Goal: Transaction & Acquisition: Purchase product/service

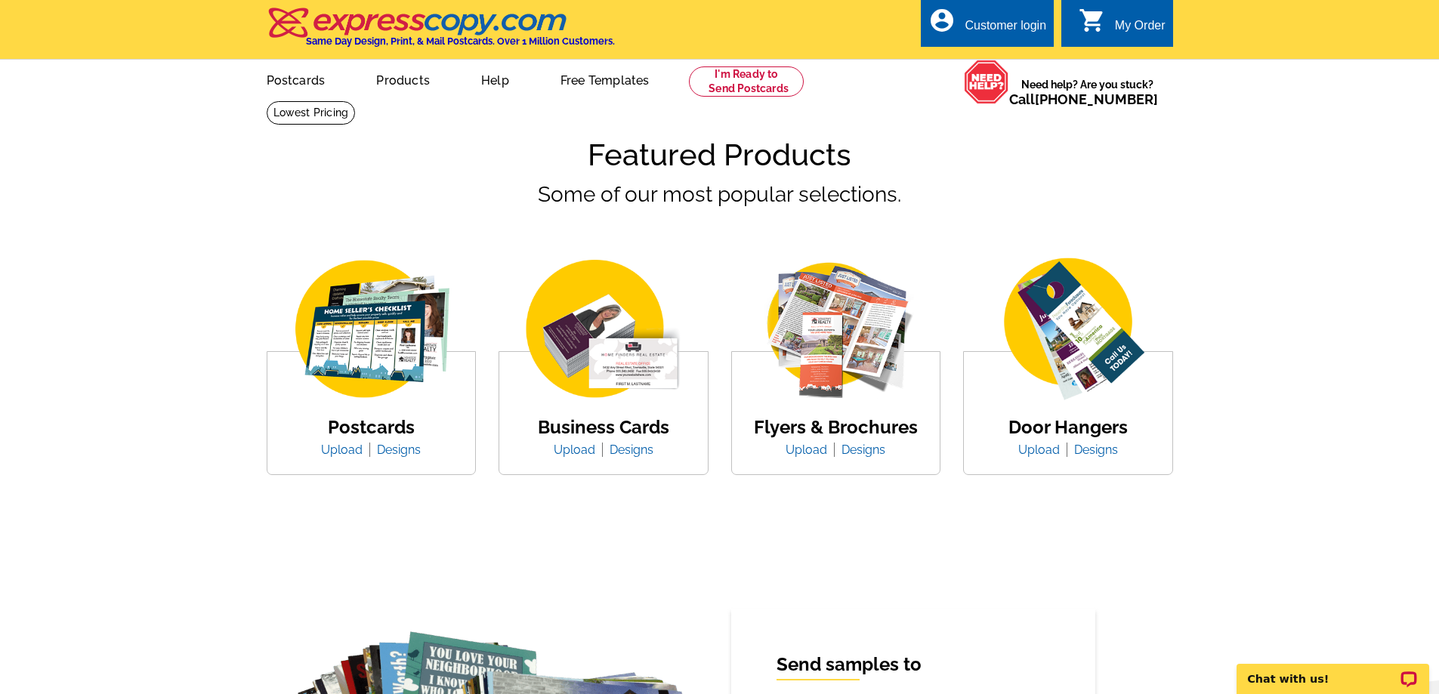
click at [830, 323] on img at bounding box center [835, 330] width 189 height 146
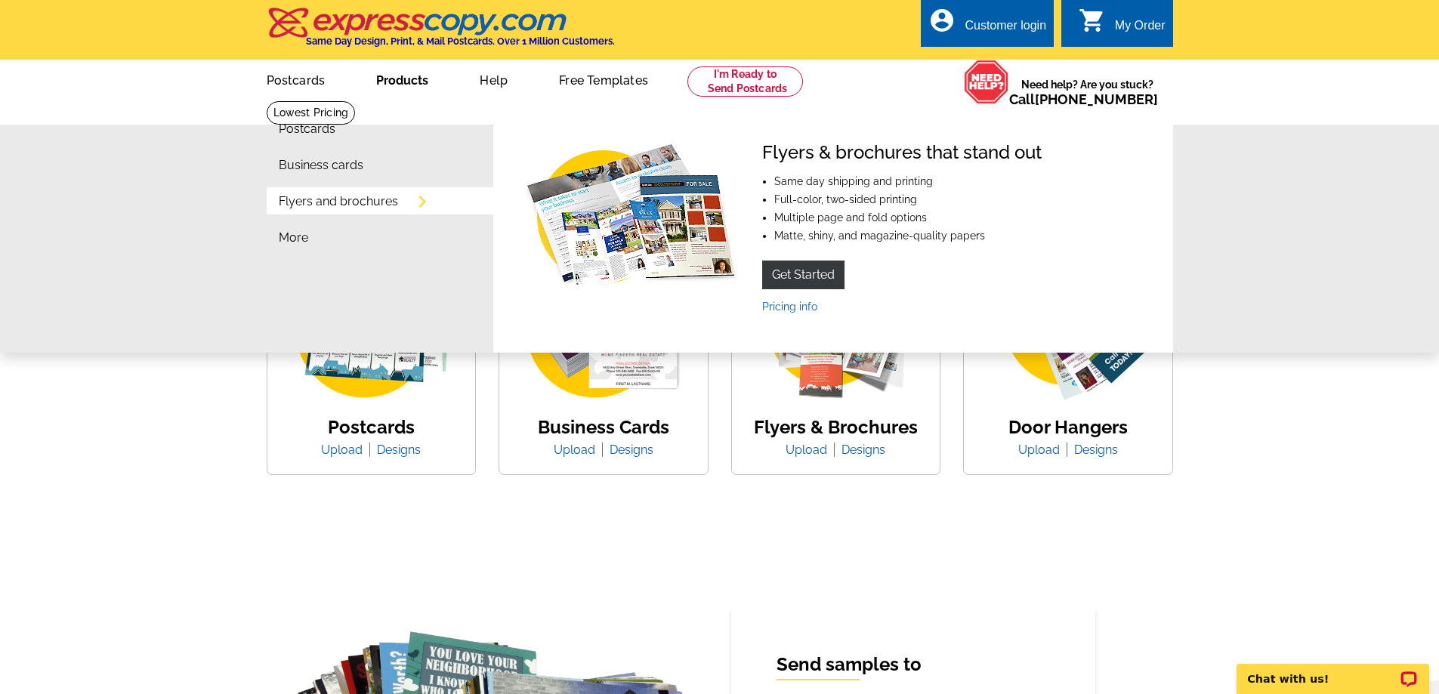
click at [359, 197] on link "Flyers and brochures" at bounding box center [338, 202] width 119 height 12
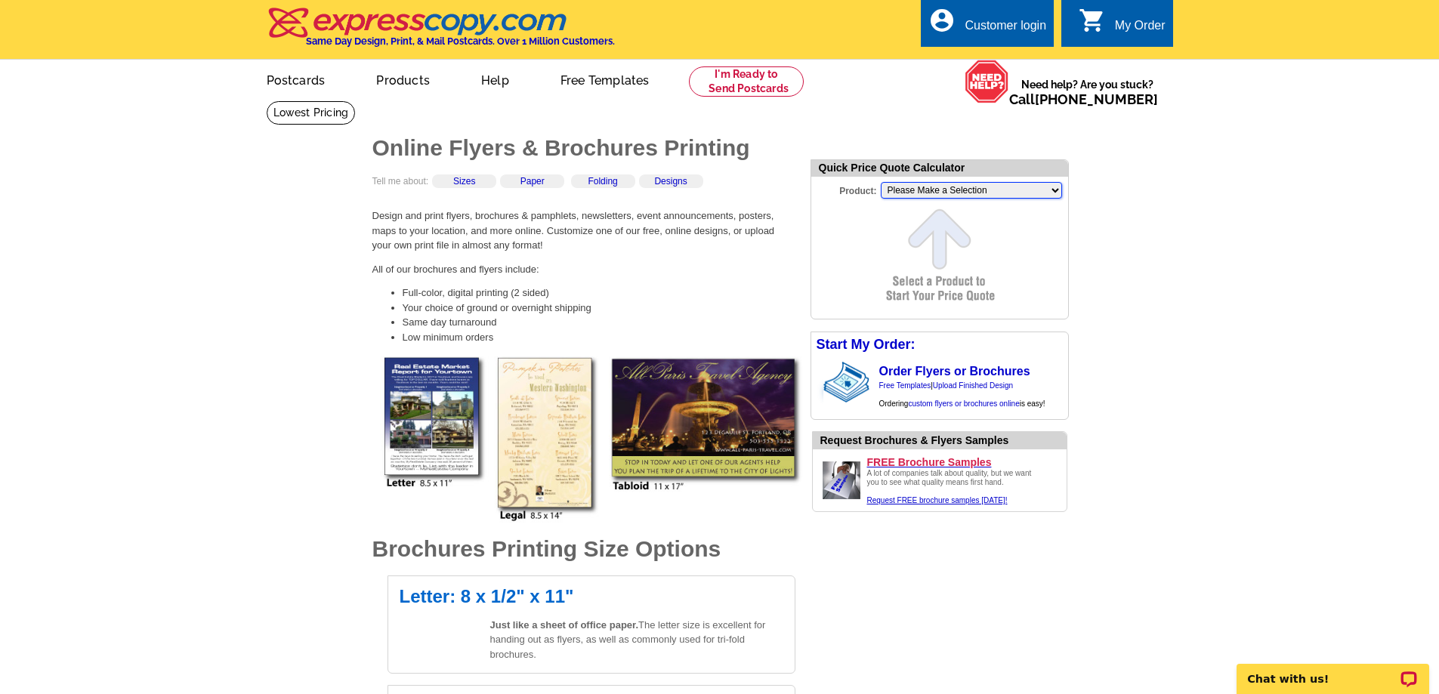
click at [978, 191] on select "Please Make a Selection Jumbo Postcard (5.5" x 8.5") Regular Postcard (4.25" x …" at bounding box center [971, 190] width 181 height 17
select select "8"
click at [881, 184] on select "Please Make a Selection Jumbo Postcard (5.5" x 8.5") Regular Postcard (4.25" x …" at bounding box center [971, 190] width 181 height 17
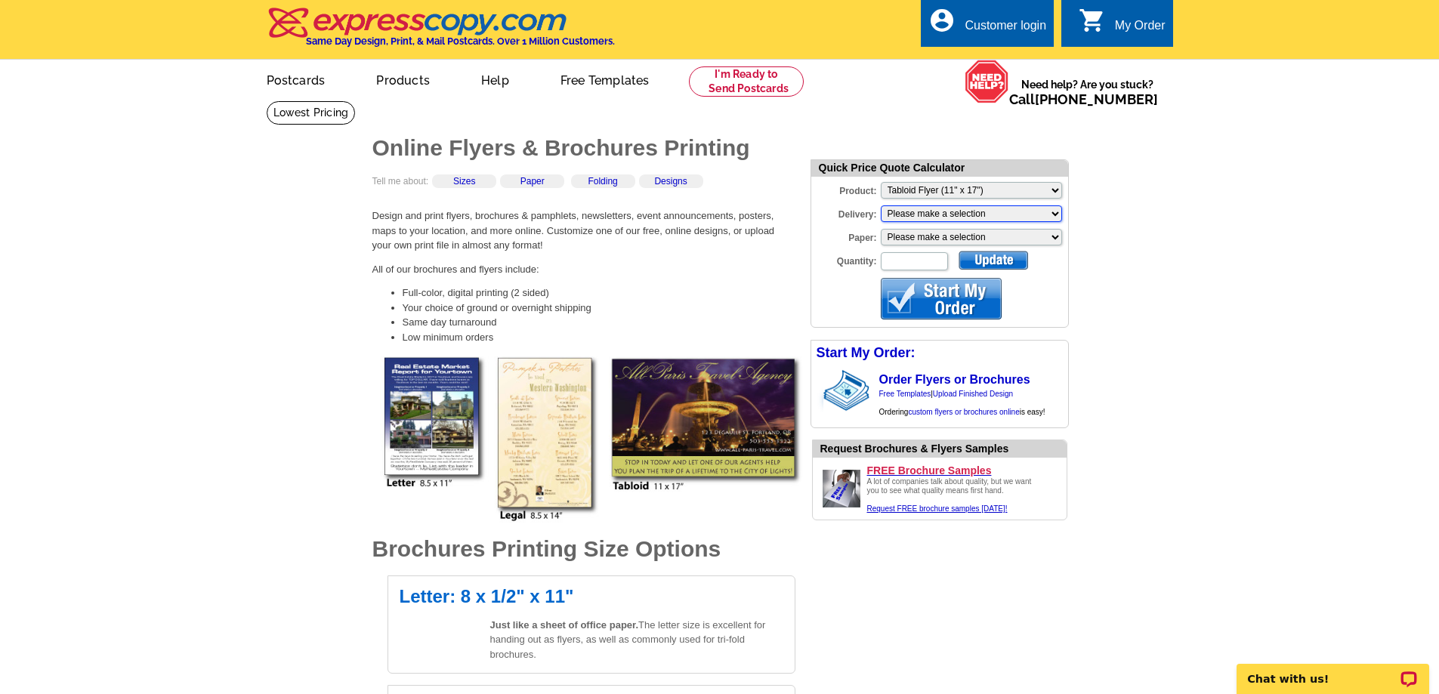
click at [959, 215] on select "Please make a selection Print + Address+USPS First Class Print-Only+Shipped To …" at bounding box center [971, 214] width 181 height 17
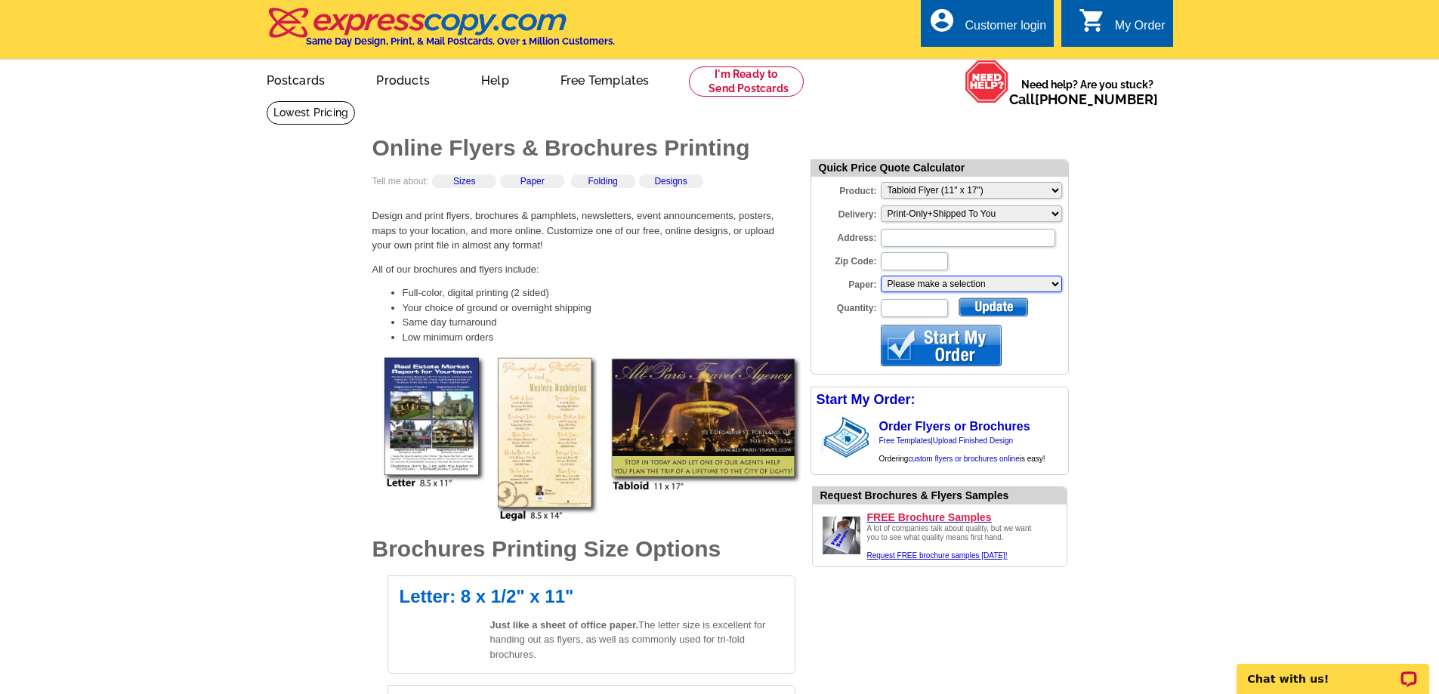
click at [945, 287] on select "Please make a selection Uncoated Heavy Card Stock Uncoated Cover Stock Regular …" at bounding box center [971, 284] width 181 height 17
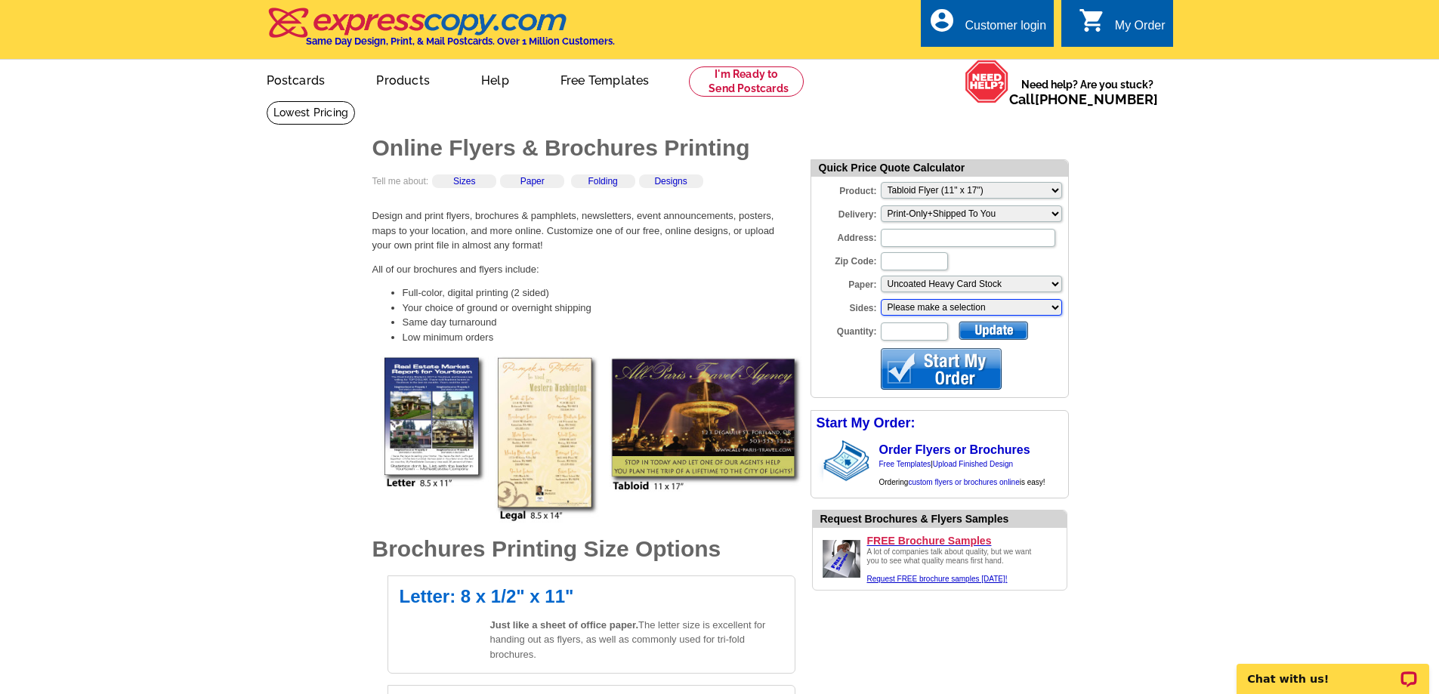
click at [937, 306] on select "Please make a selection One sided, color Two sided, color + B/W Two sided, full…" at bounding box center [971, 307] width 181 height 17
select select "1"
click at [881, 301] on select "Please make a selection One sided, color Two sided, color + B/W Two sided, full…" at bounding box center [971, 307] width 181 height 17
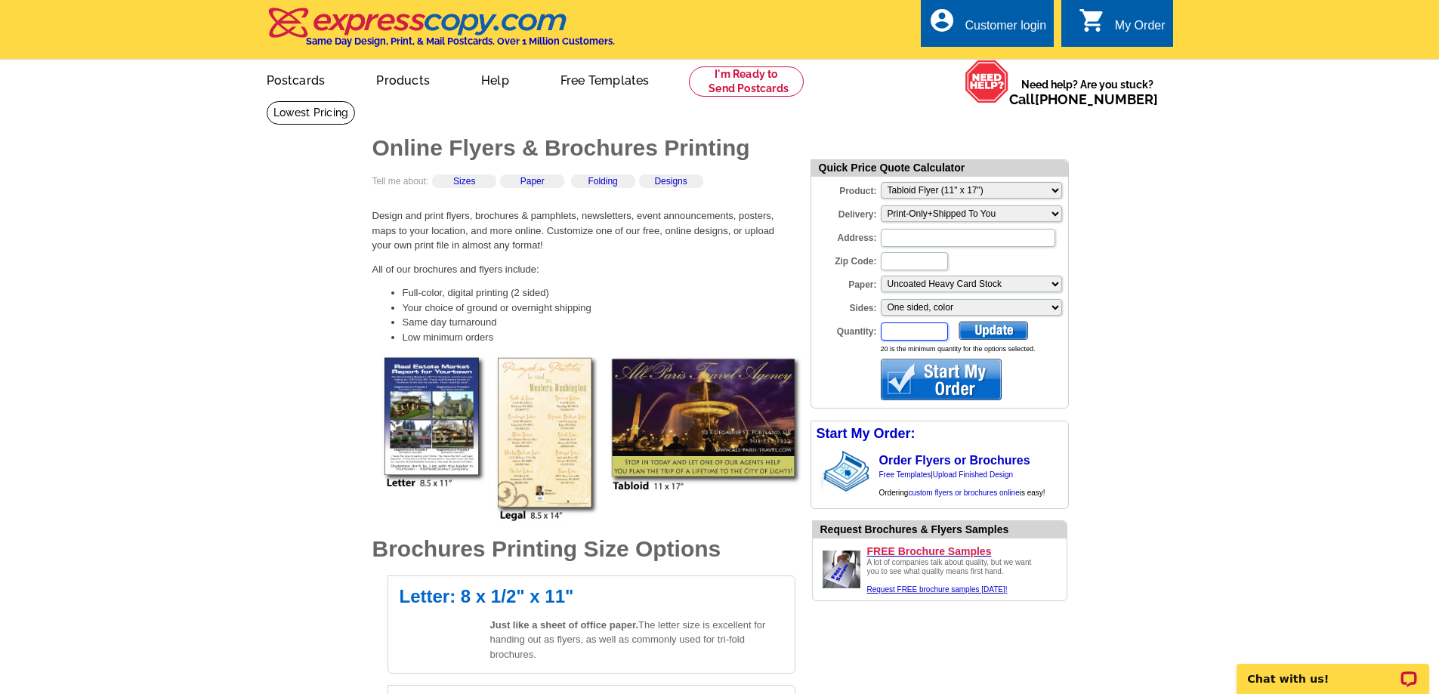
click at [925, 337] on input "Quantity:" at bounding box center [914, 332] width 67 height 18
type input "20"
click at [991, 332] on div at bounding box center [994, 330] width 70 height 19
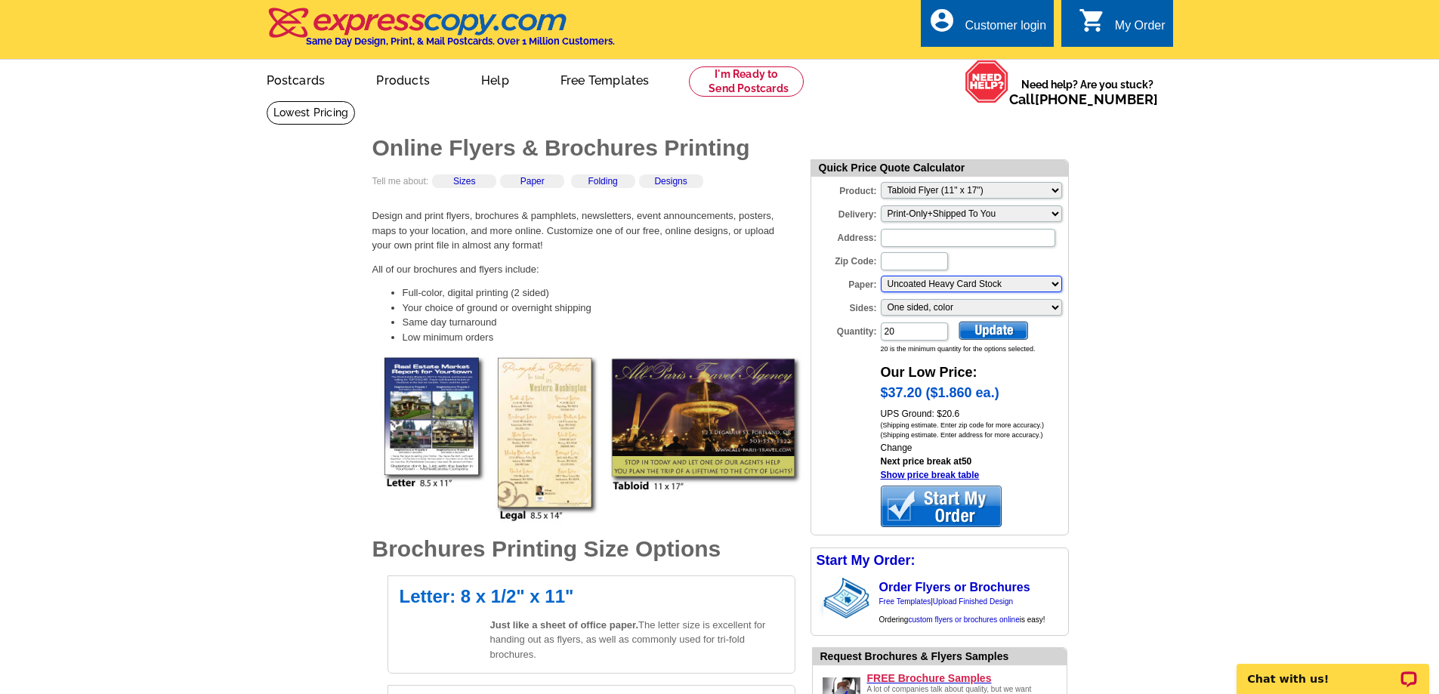
click at [970, 284] on select "Please make a selection Uncoated Heavy Card Stock Uncoated Cover Stock Regular …" at bounding box center [971, 284] width 181 height 17
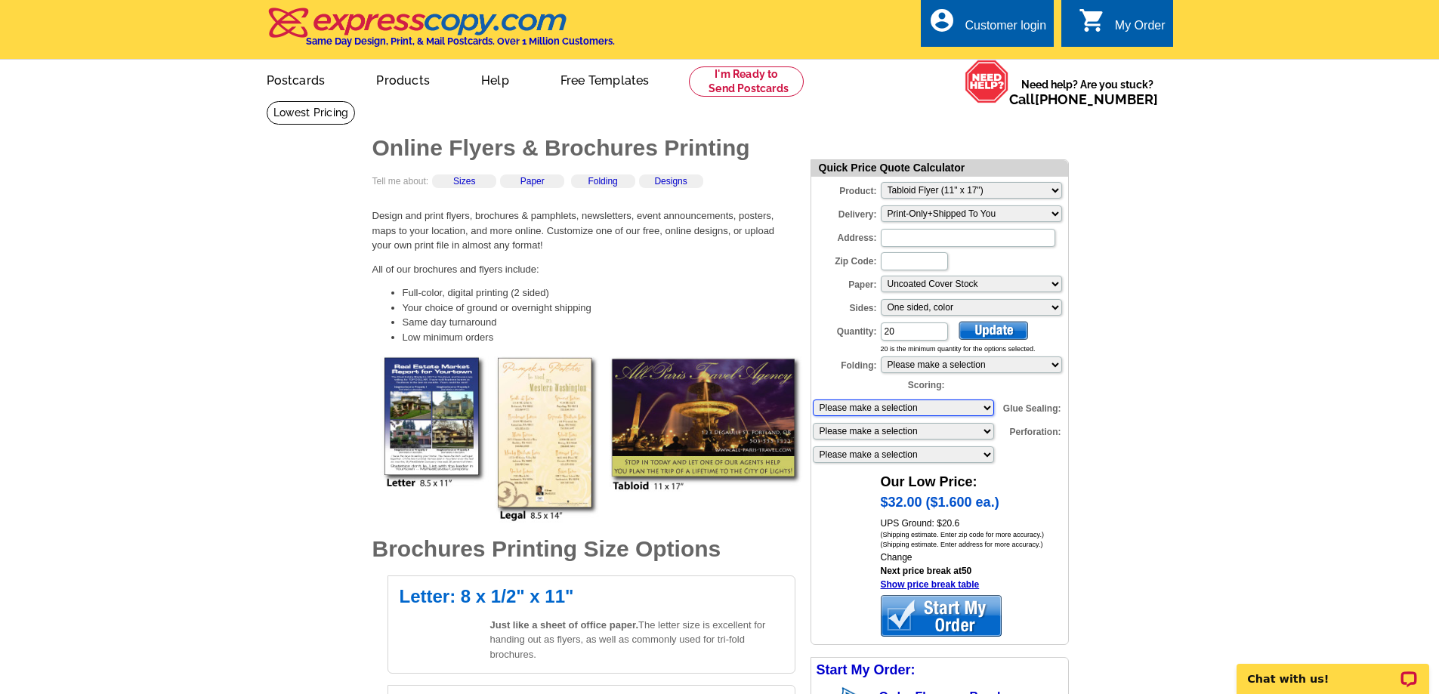
click at [928, 407] on select "Please make a selection 1 score 2 scores" at bounding box center [903, 408] width 181 height 17
click at [813, 400] on select "Please make a selection 1 score 2 scores" at bounding box center [903, 408] width 181 height 17
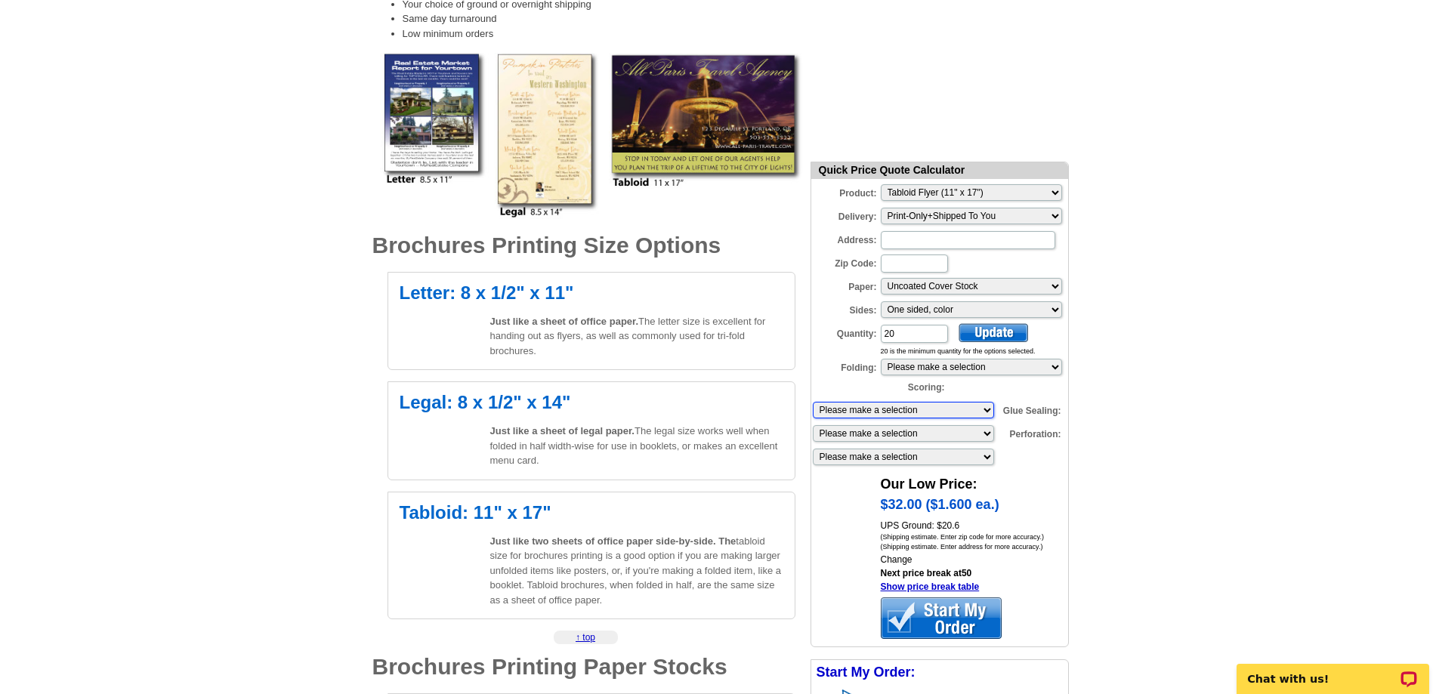
scroll to position [302, 0]
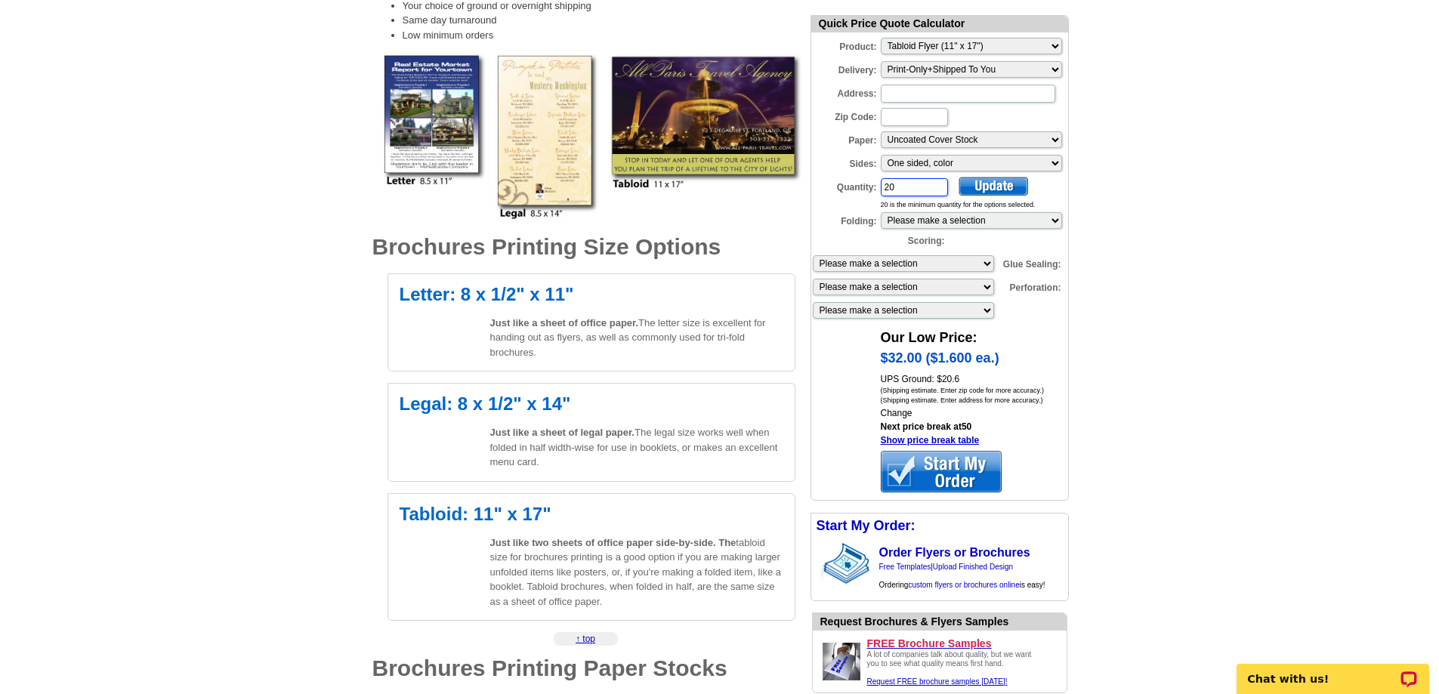
drag, startPoint x: 903, startPoint y: 193, endPoint x: 857, endPoint y: 196, distance: 46.2
click at [857, 196] on div "Quantity: 20" at bounding box center [881, 187] width 138 height 21
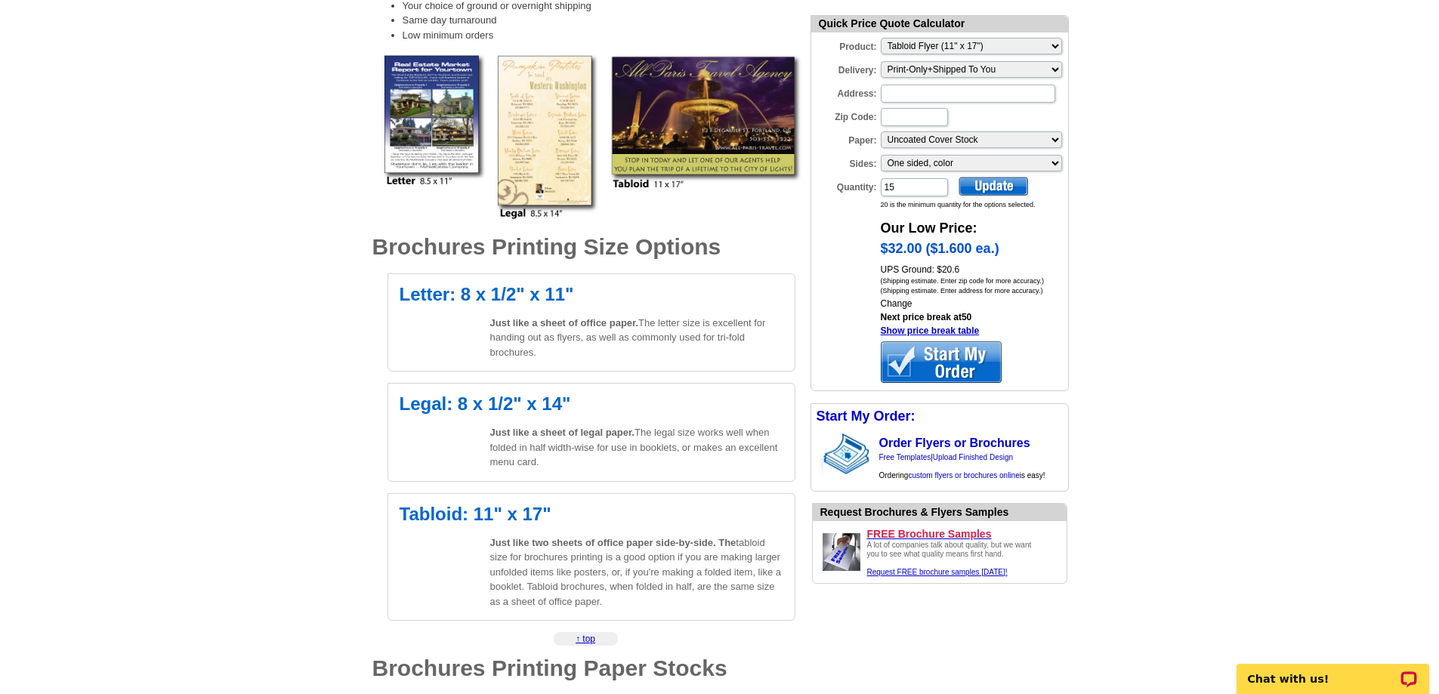
click at [991, 184] on div at bounding box center [994, 186] width 70 height 19
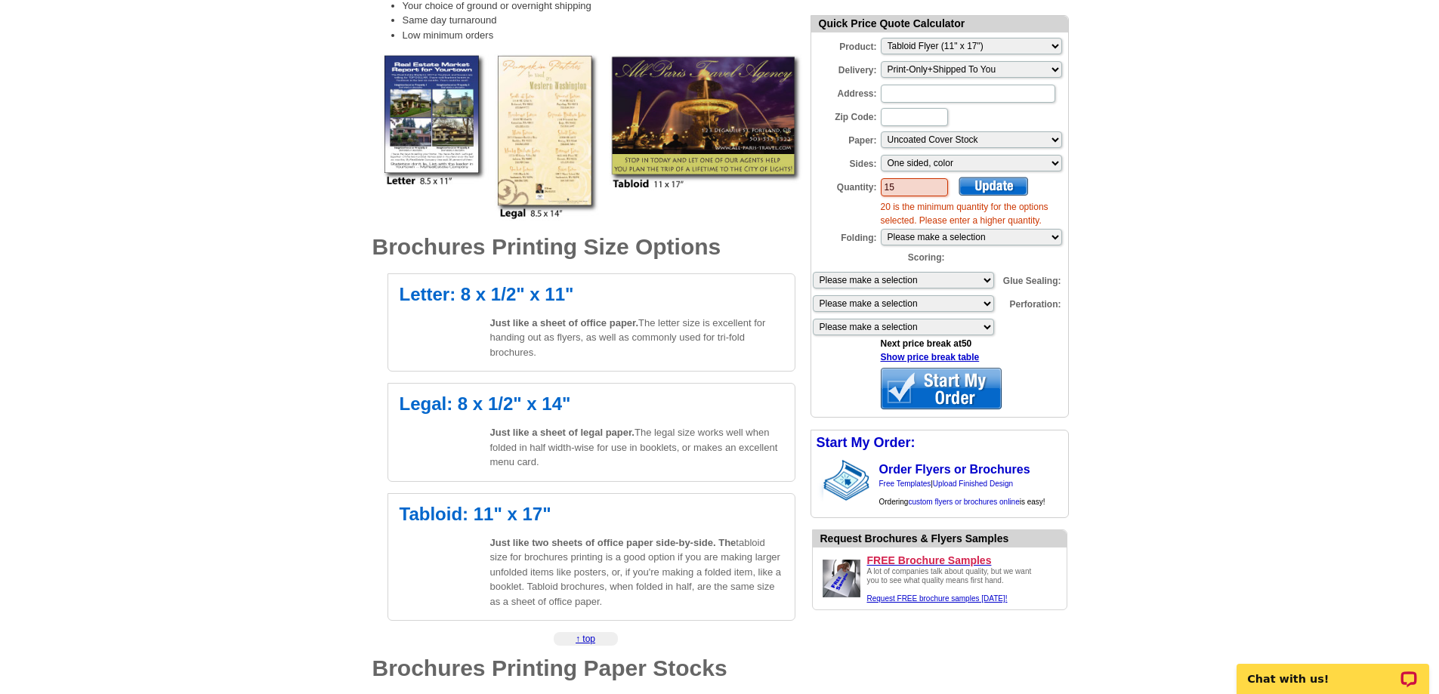
drag, startPoint x: 928, startPoint y: 191, endPoint x: 837, endPoint y: 197, distance: 90.9
click at [837, 197] on div "Quantity: 15" at bounding box center [881, 187] width 138 height 21
type input "20"
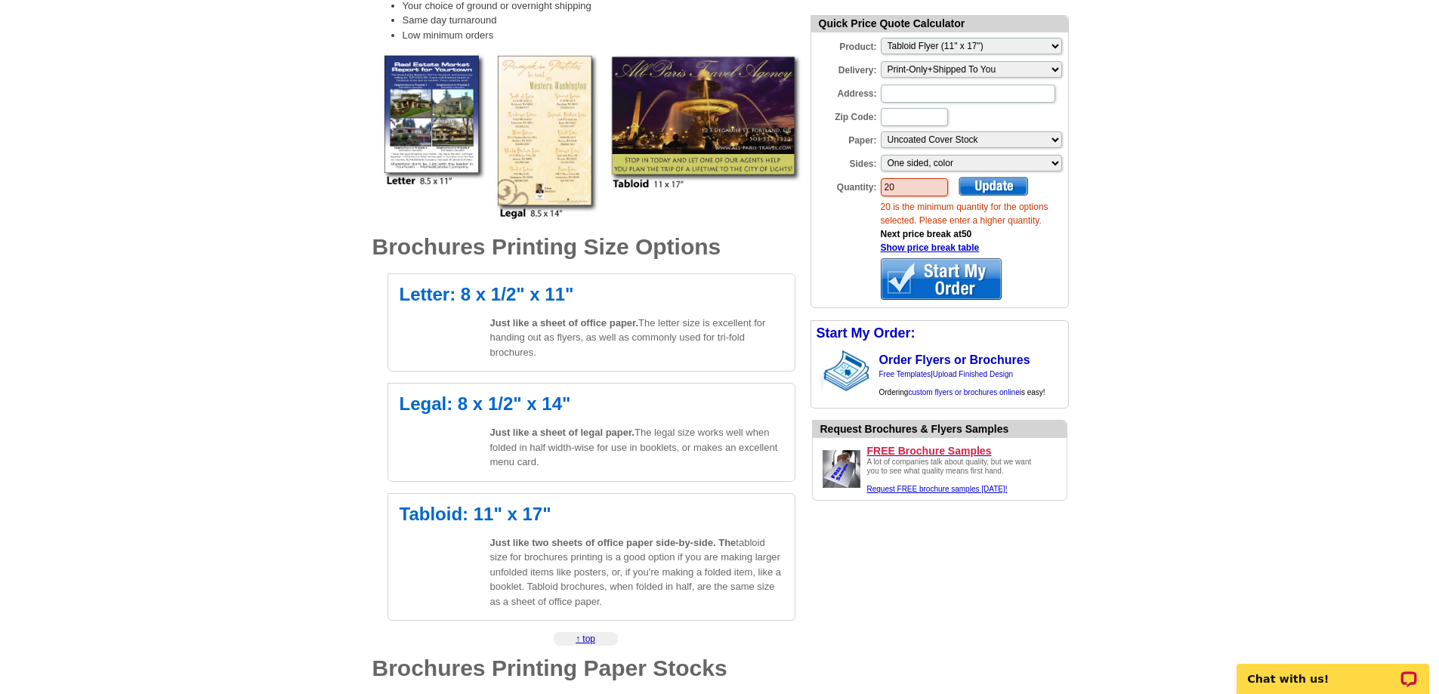
click at [990, 187] on div at bounding box center [994, 186] width 70 height 19
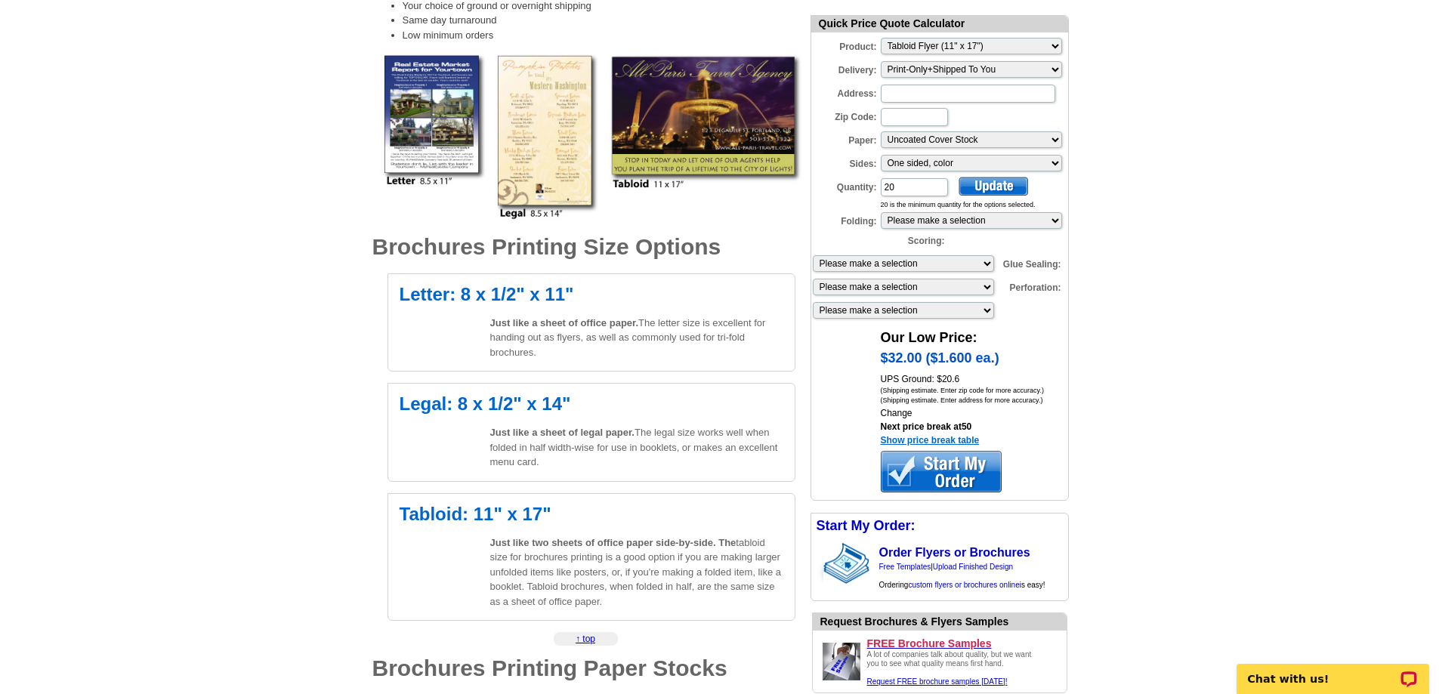
click at [943, 439] on link "Show price break table" at bounding box center [930, 440] width 99 height 11
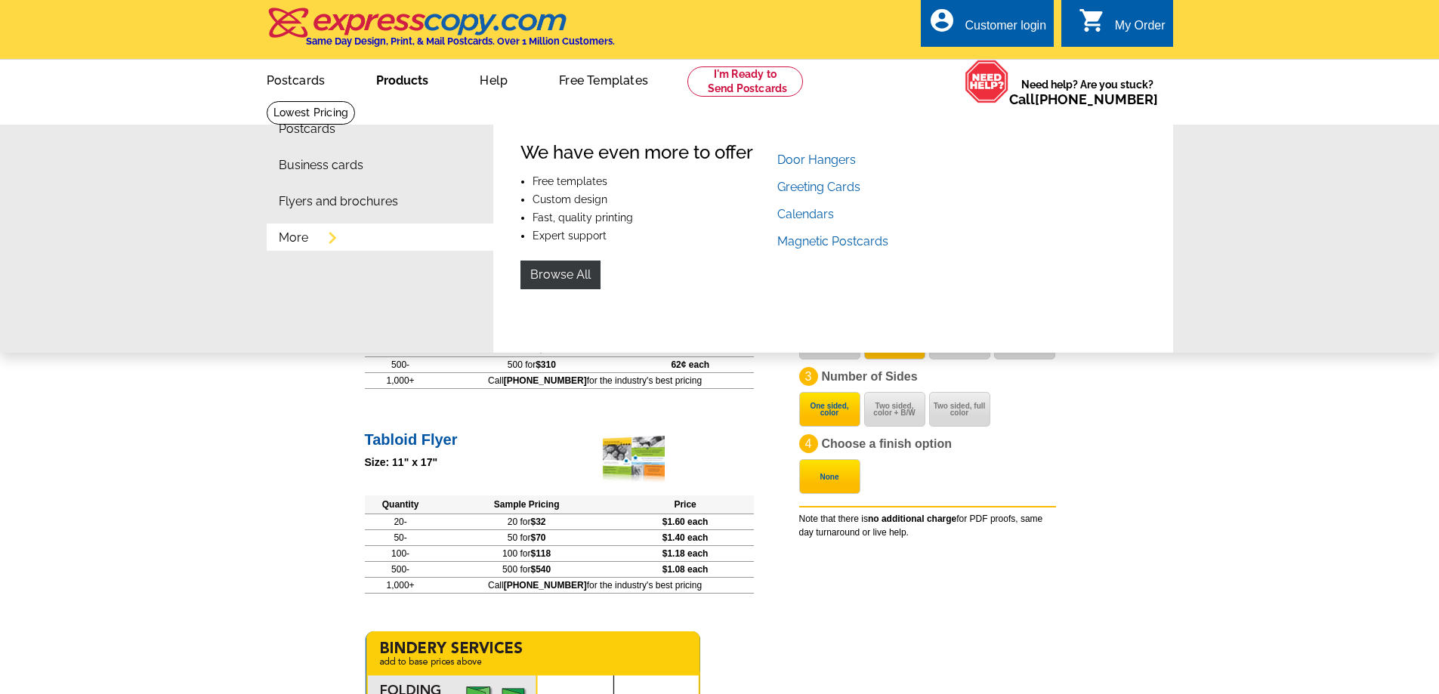
click at [292, 242] on link "More" at bounding box center [293, 238] width 29 height 12
